Goal: Transaction & Acquisition: Download file/media

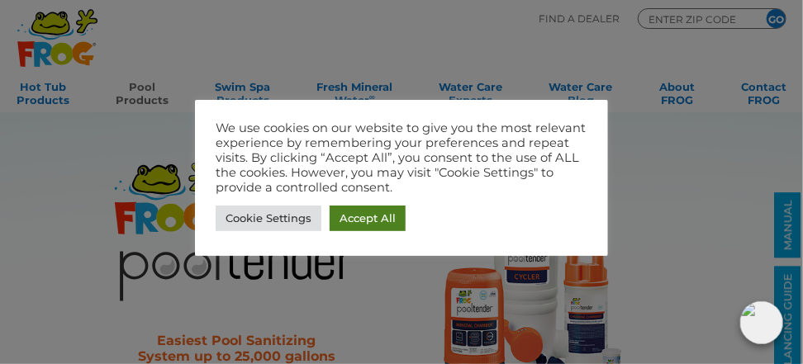
click at [360, 217] on link "Accept All" at bounding box center [368, 219] width 76 height 26
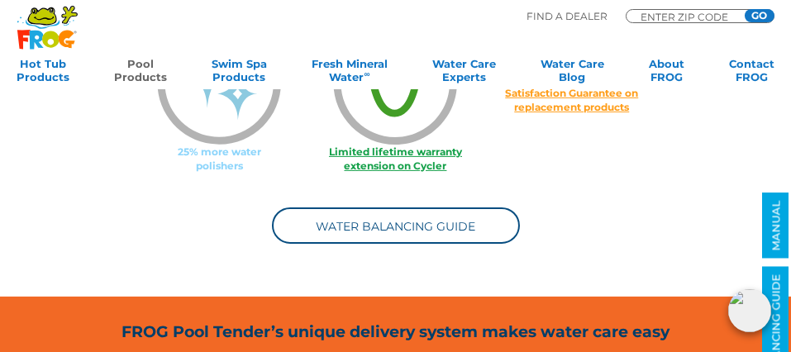
scroll to position [1322, 0]
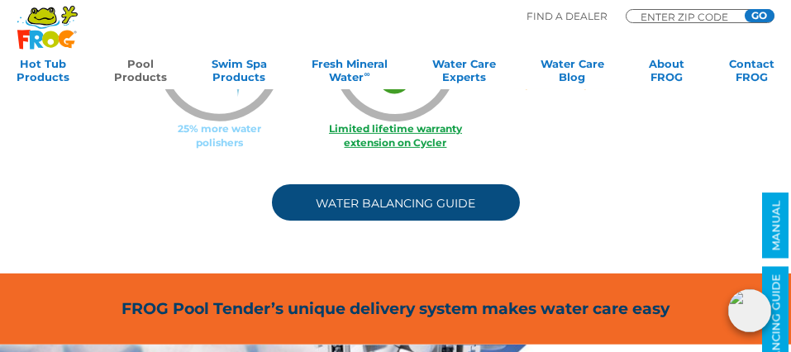
click at [388, 205] on link "Water Balancing Guide" at bounding box center [396, 202] width 248 height 36
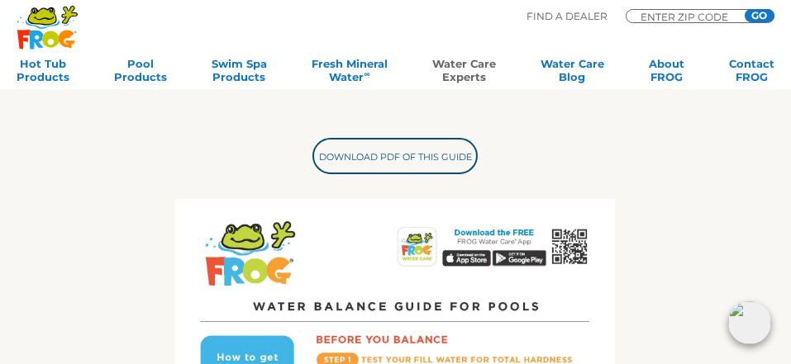
scroll to position [412, 0]
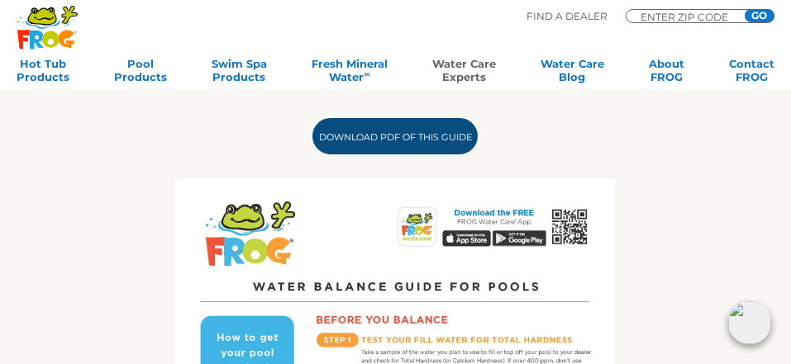
click at [391, 132] on link "Download PDF of this Guide" at bounding box center [394, 136] width 165 height 36
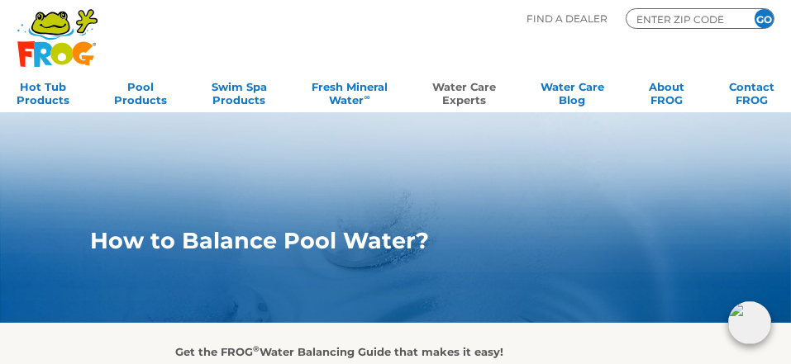
scroll to position [0, 0]
